Goal: Information Seeking & Learning: Learn about a topic

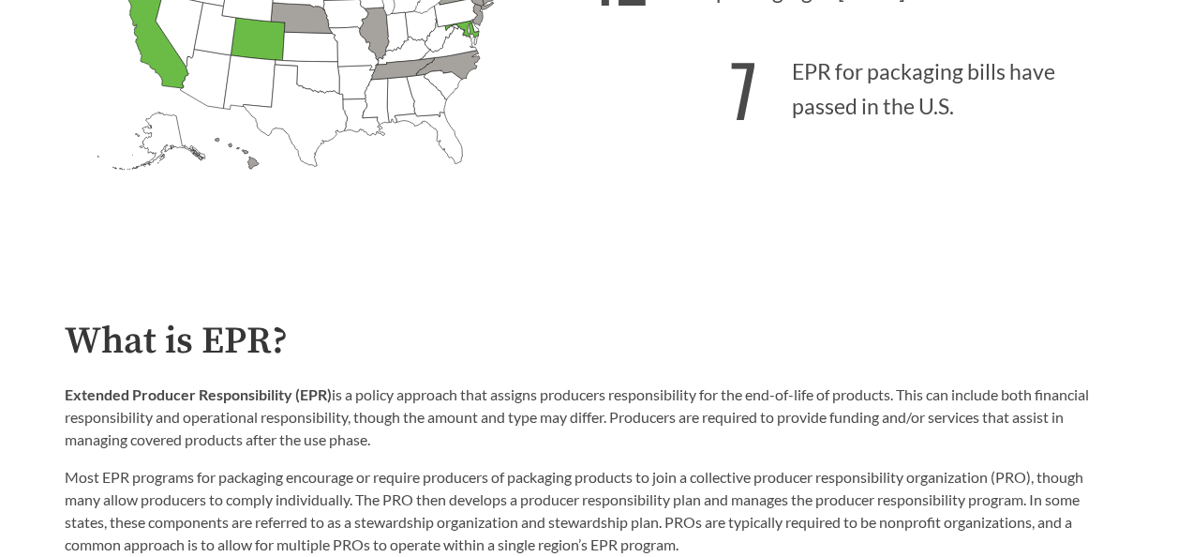
scroll to position [469, 0]
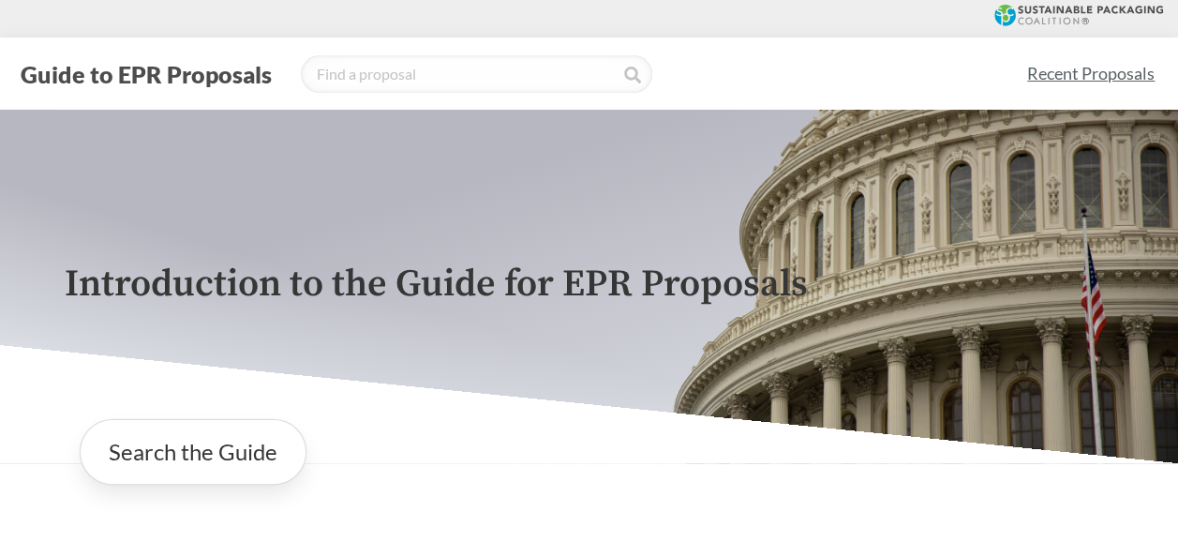
click at [1090, 69] on link "Recent Proposals" at bounding box center [1091, 74] width 144 height 42
